Goal: Find specific page/section: Find specific page/section

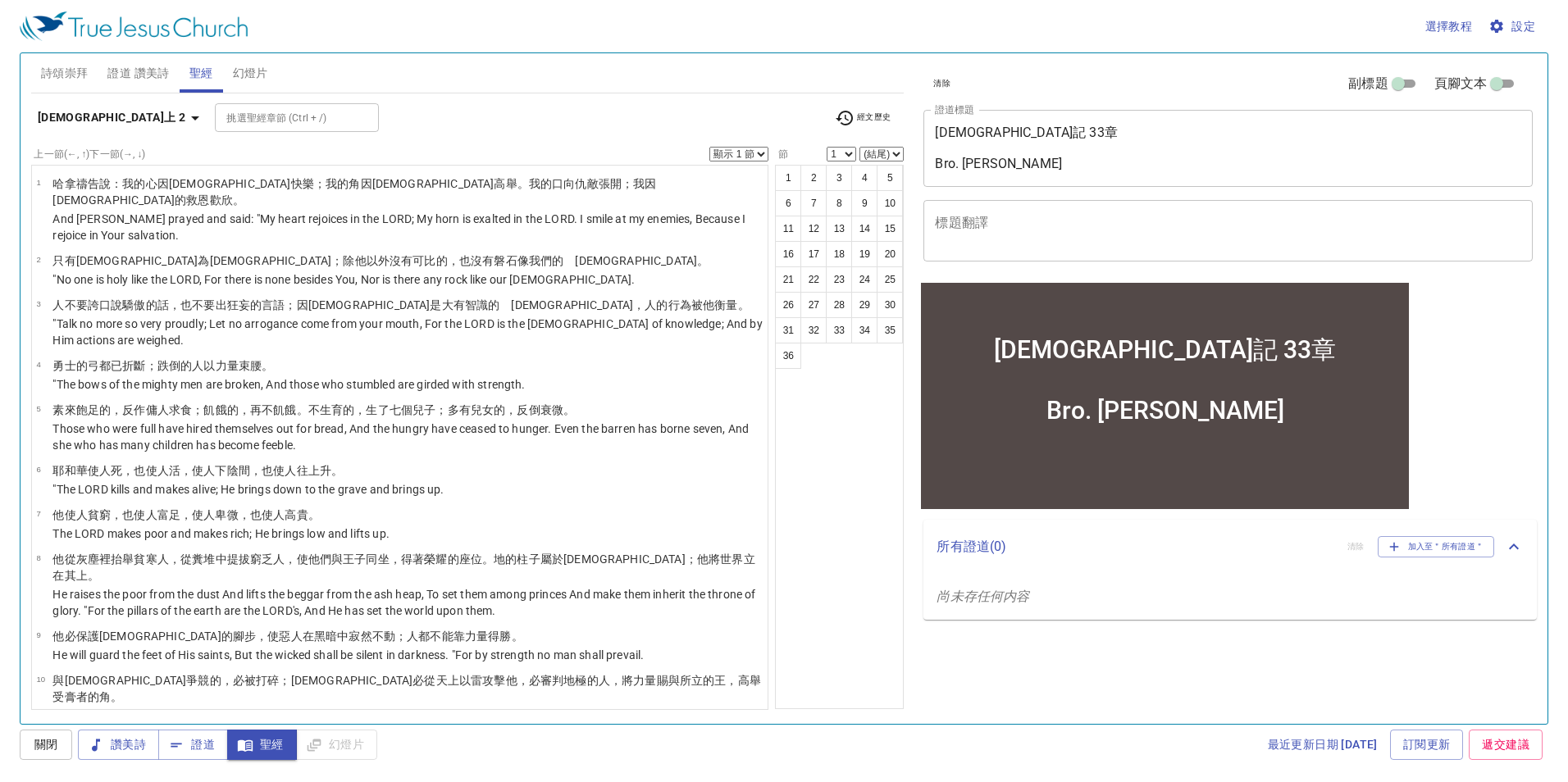
scroll to position [1166, 0]
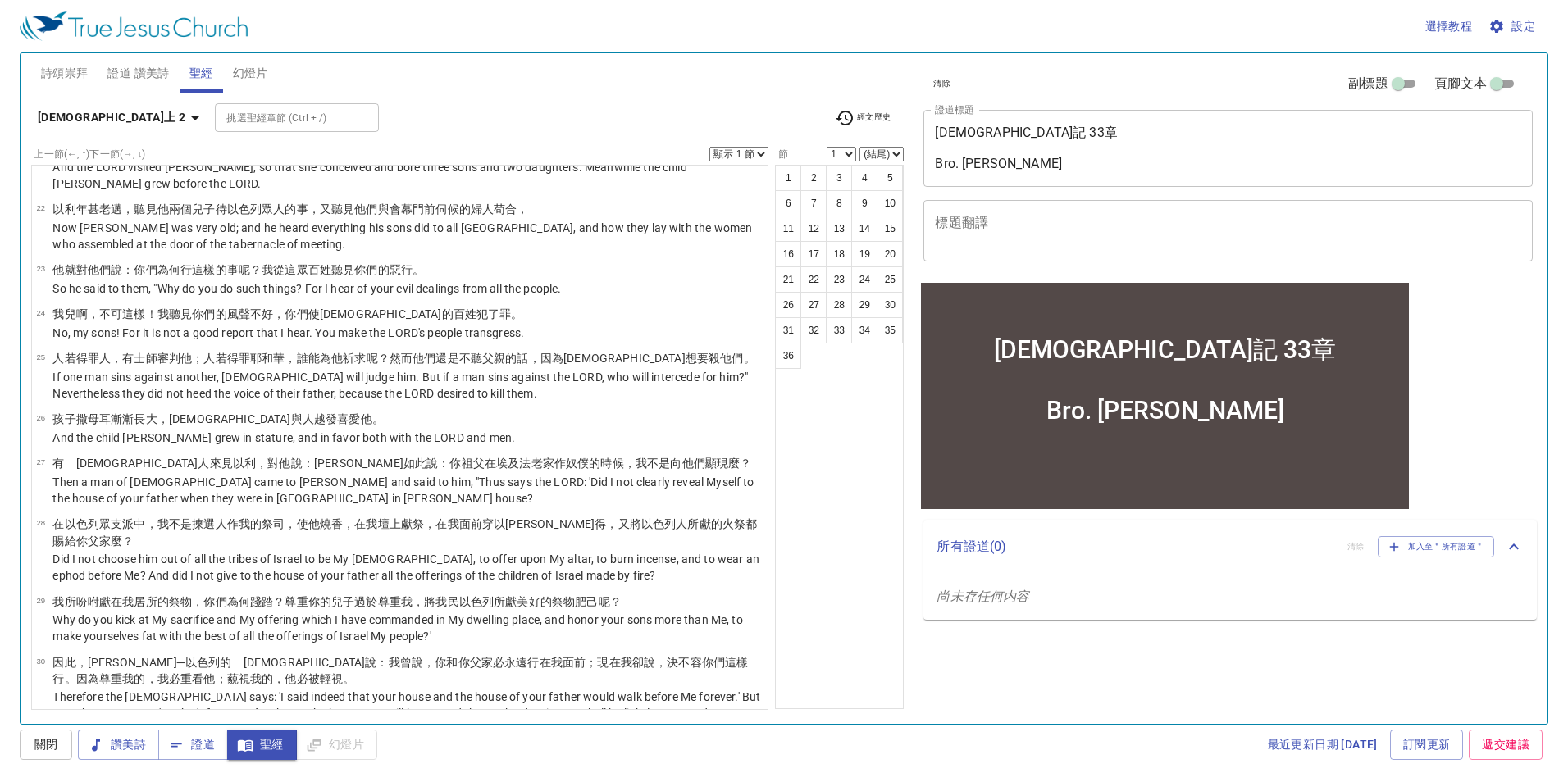
click at [185, 121] on icon "button" at bounding box center [195, 118] width 20 height 20
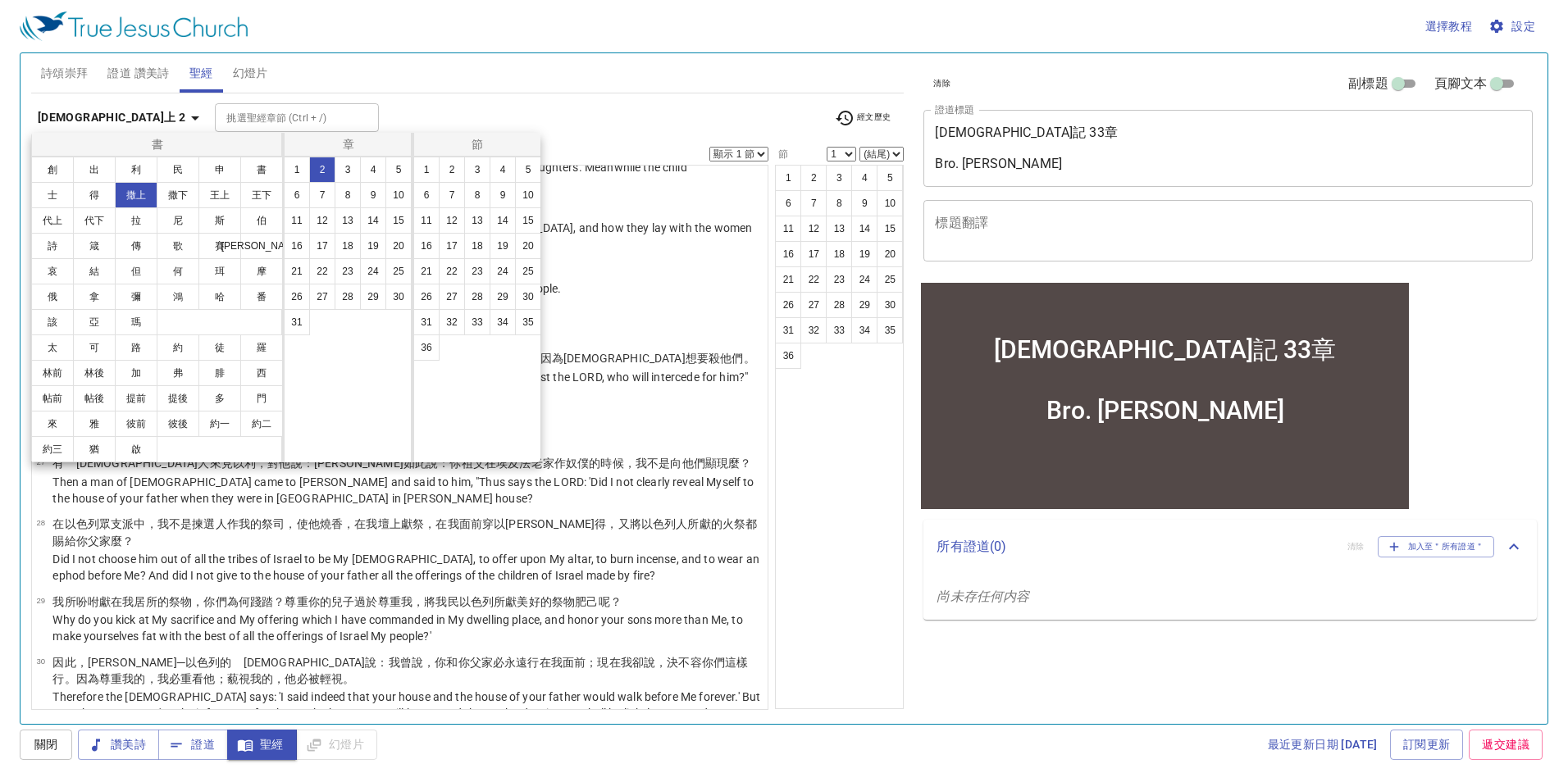
click at [290, 176] on button "1" at bounding box center [297, 170] width 26 height 26
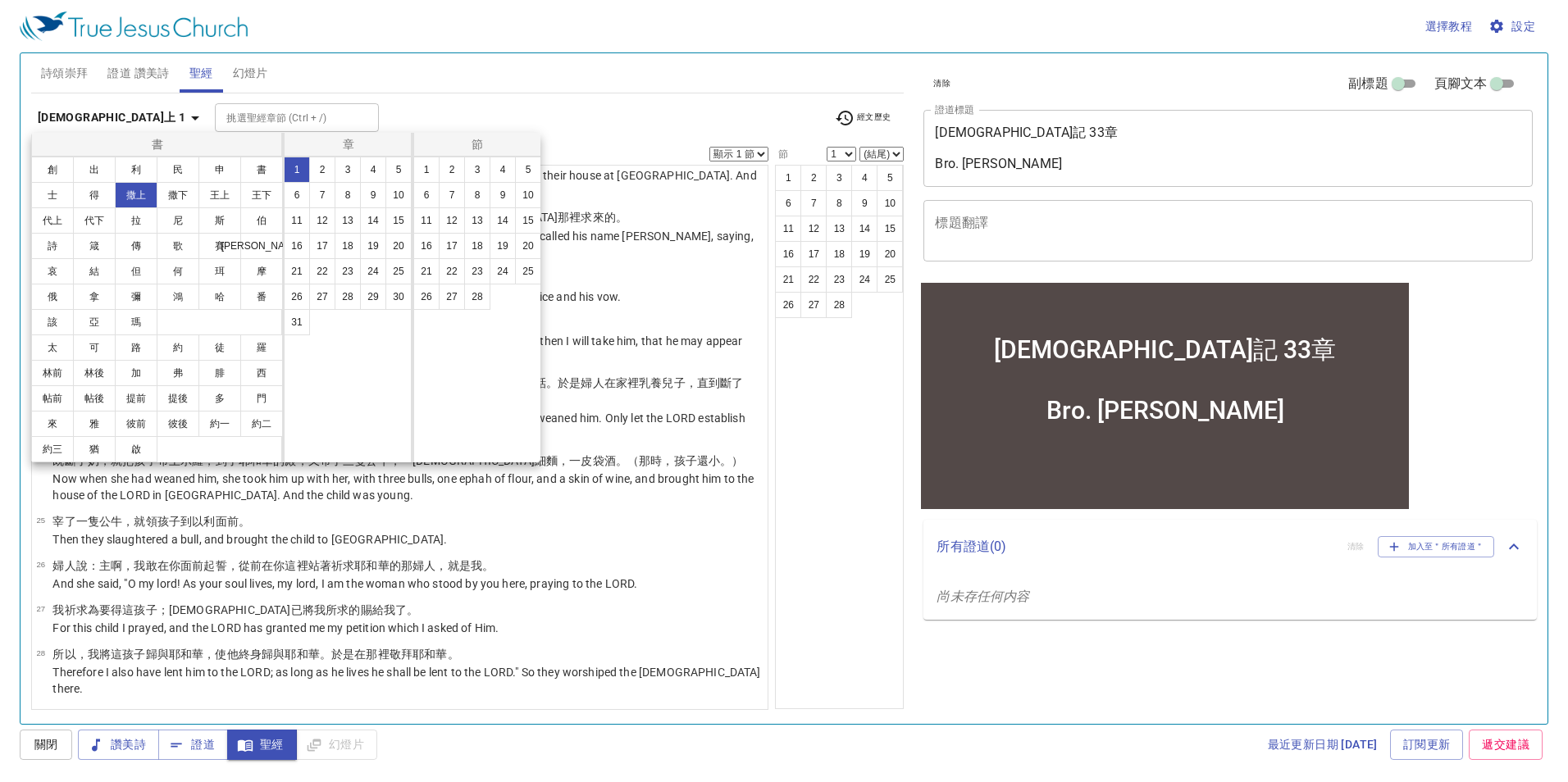
scroll to position [0, 0]
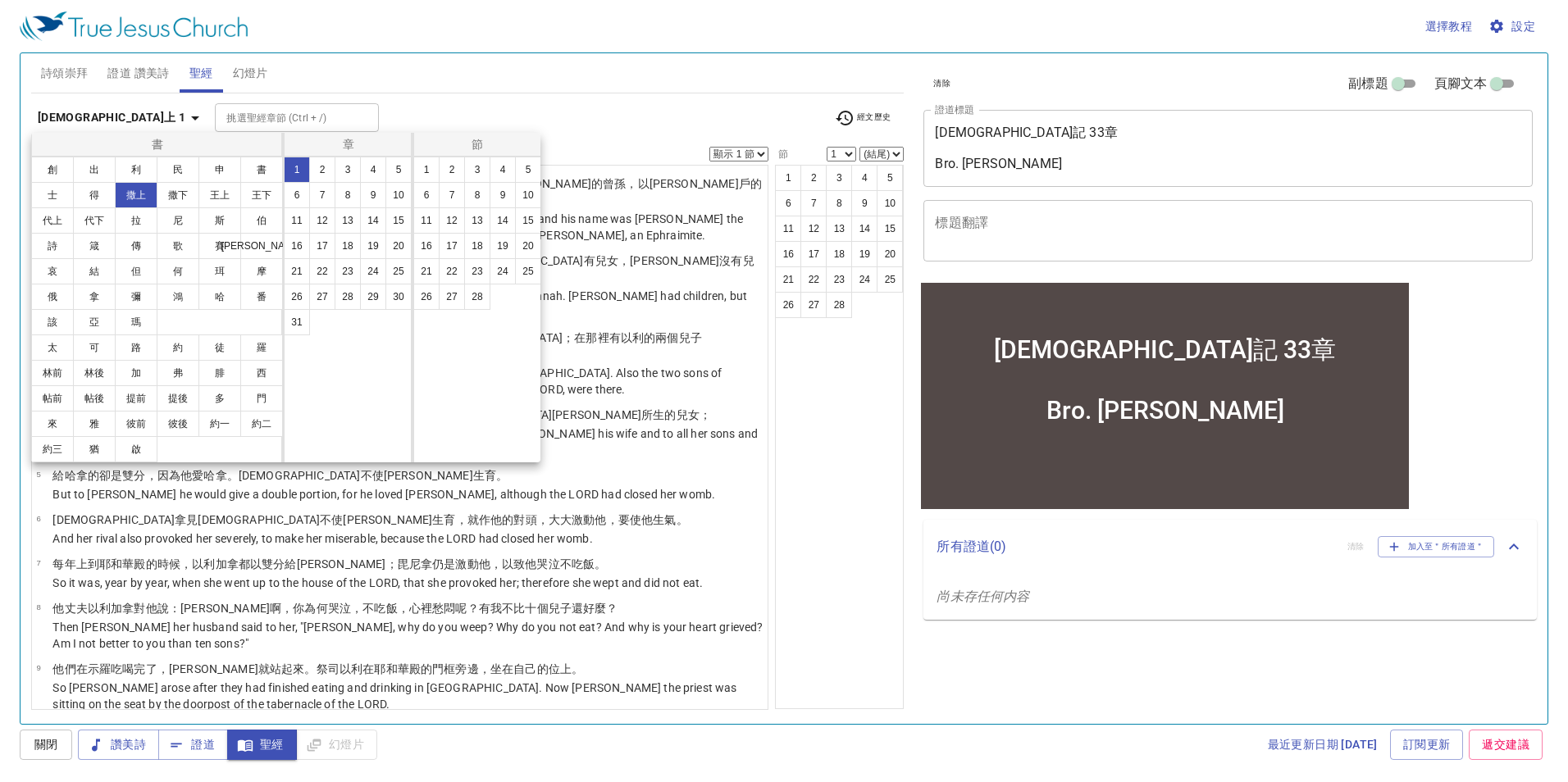
click at [574, 429] on div at bounding box center [784, 391] width 1568 height 782
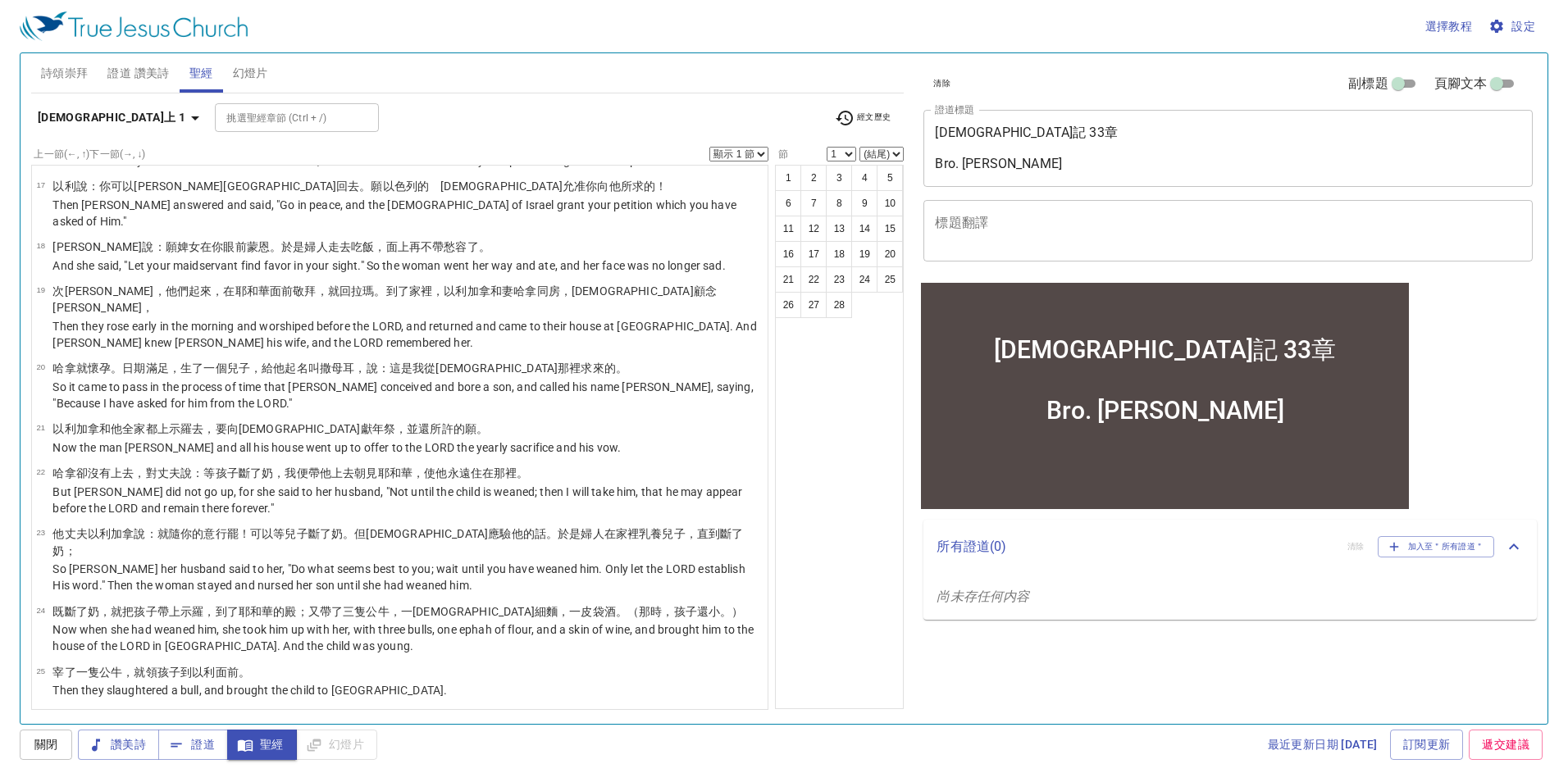
scroll to position [938, 0]
click at [837, 310] on button "28" at bounding box center [839, 305] width 26 height 26
select select "28"
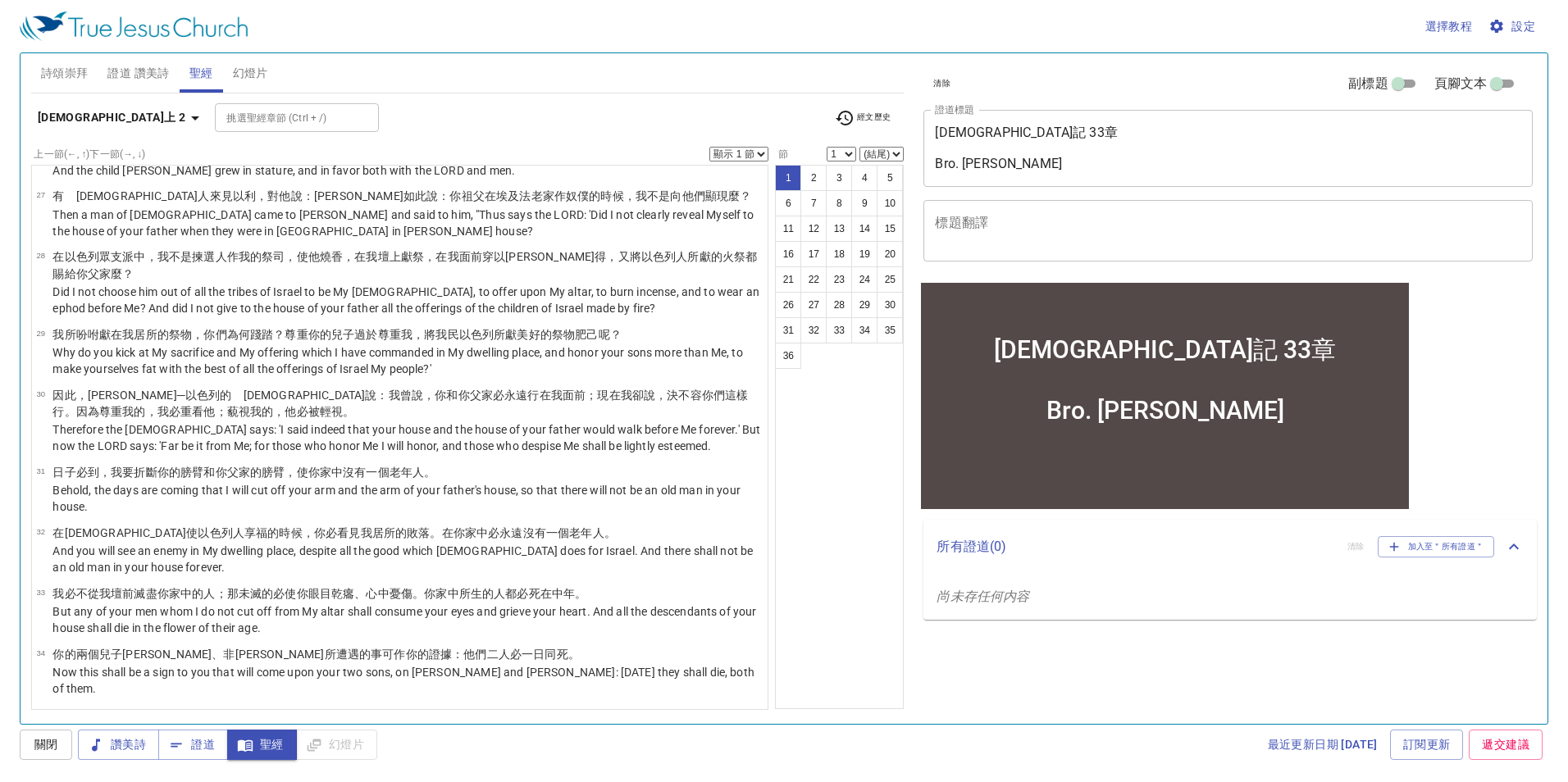
scroll to position [1473, 0]
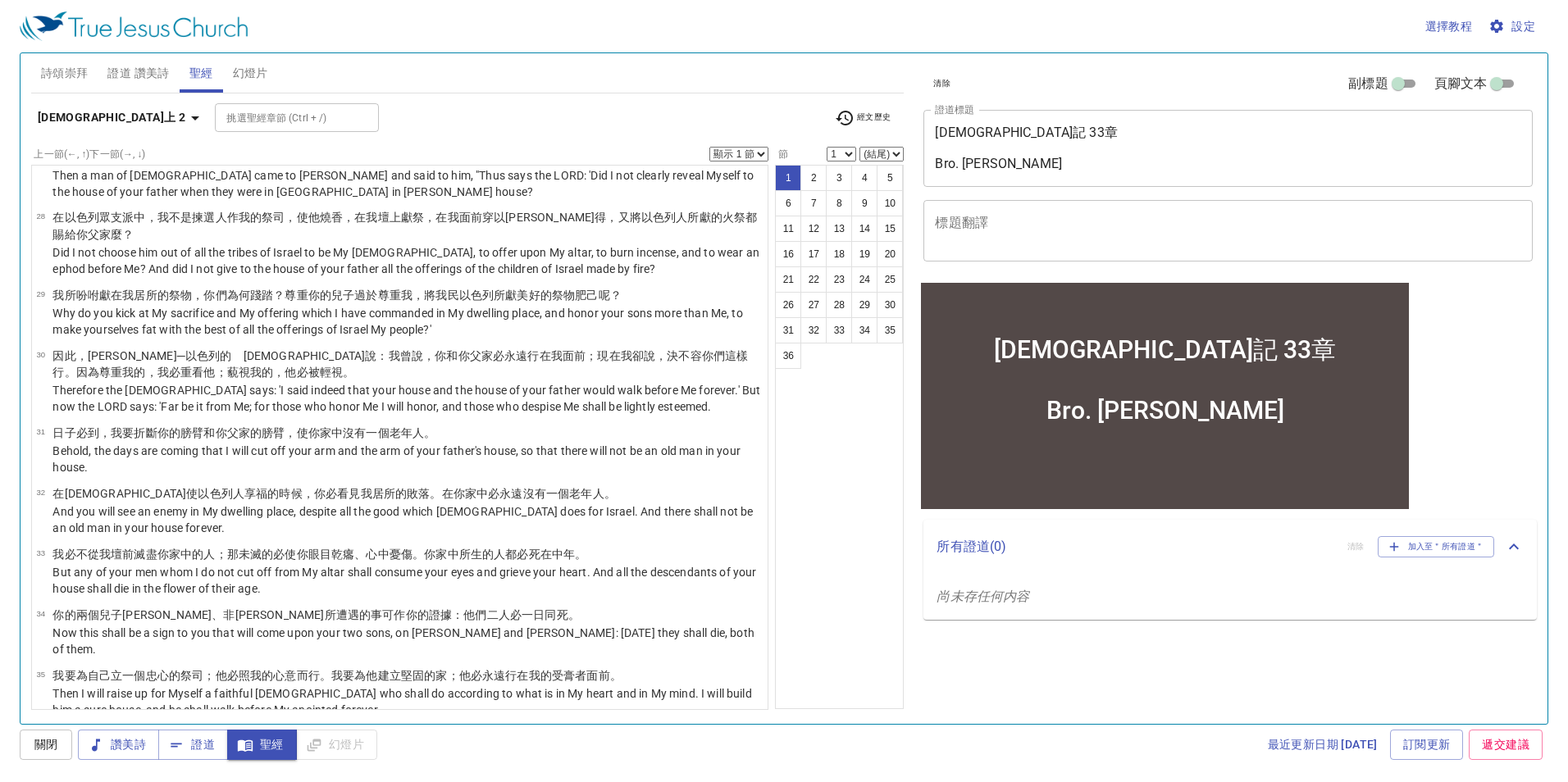
click at [794, 357] on button "36" at bounding box center [788, 356] width 26 height 26
select select "1"
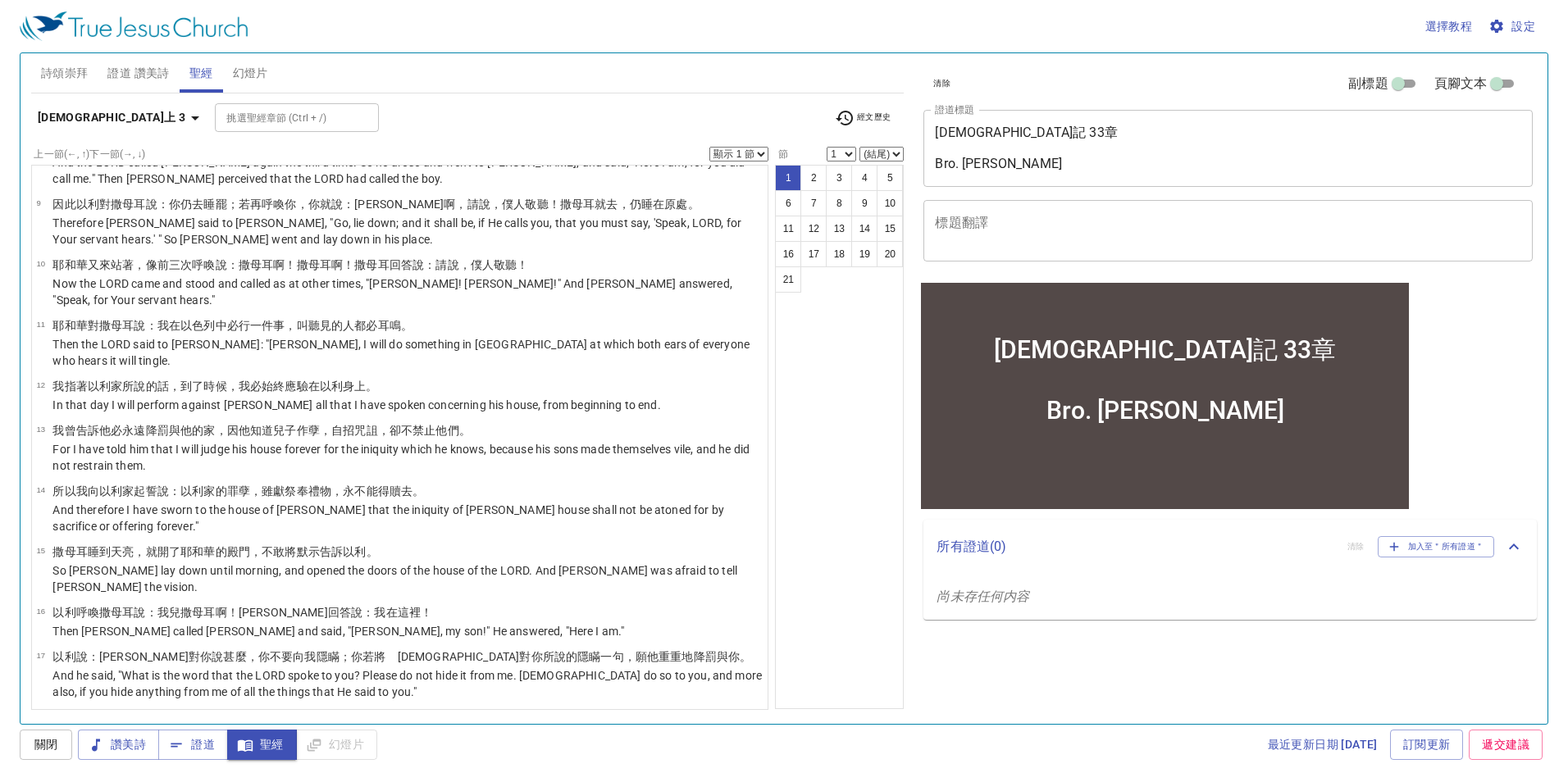
scroll to position [514, 0]
